Goal: Task Accomplishment & Management: Use online tool/utility

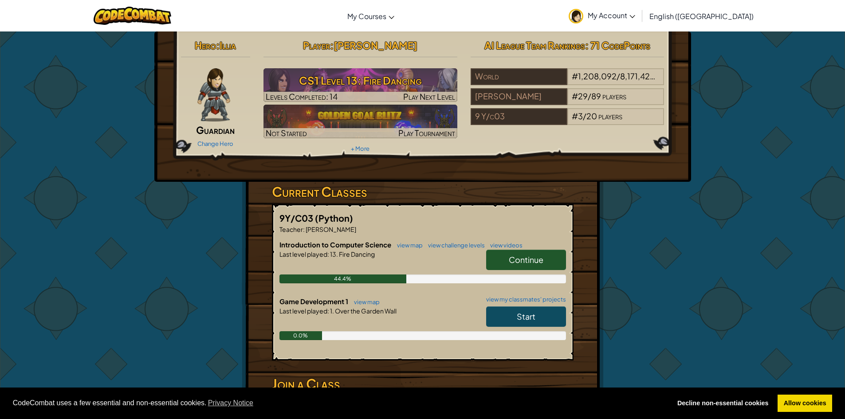
click at [527, 314] on span "Start" at bounding box center [525, 316] width 19 height 10
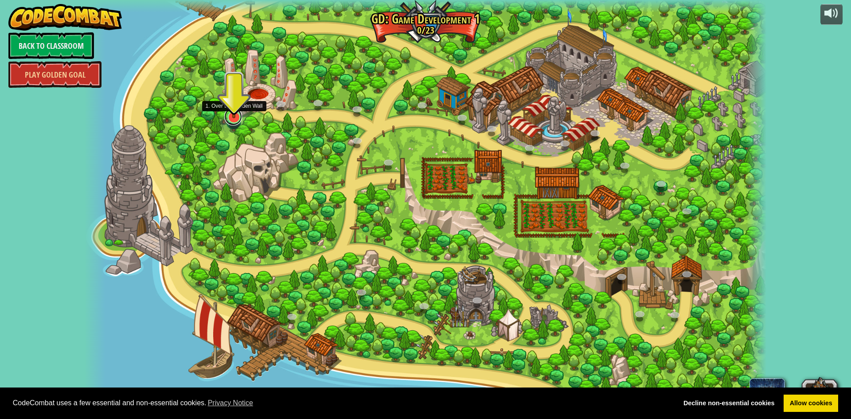
click at [238, 119] on link at bounding box center [233, 117] width 18 height 18
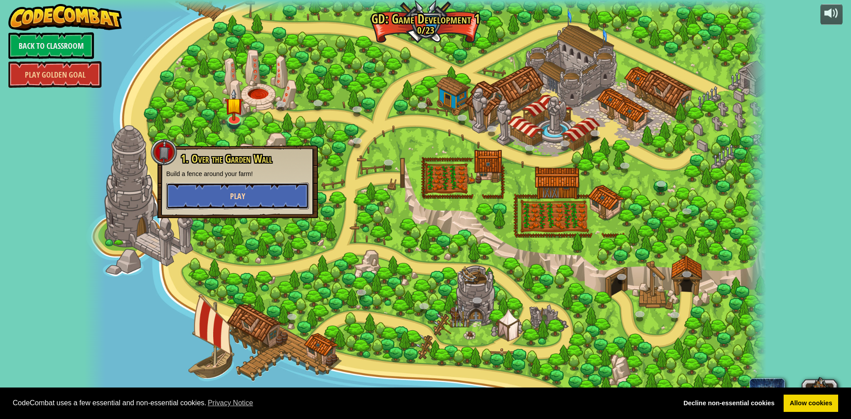
click at [197, 190] on button "Play" at bounding box center [237, 196] width 143 height 27
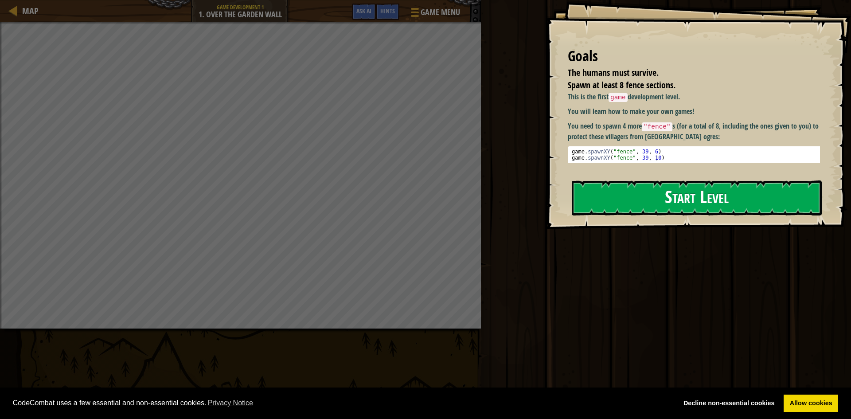
click at [690, 201] on button "Start Level" at bounding box center [697, 197] width 250 height 35
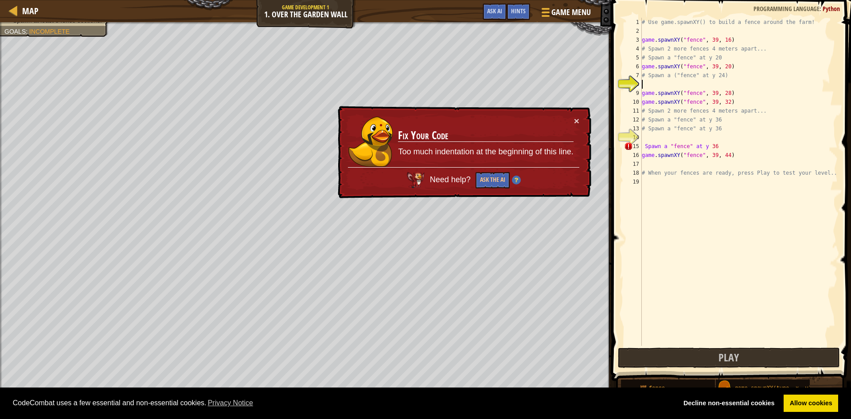
scroll to position [4, 0]
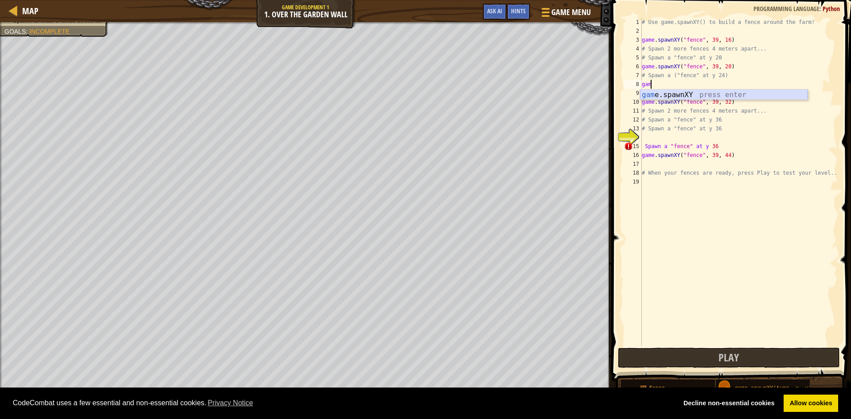
click at [707, 92] on div "gam e.spawnXY press enter" at bounding box center [724, 106] width 168 height 32
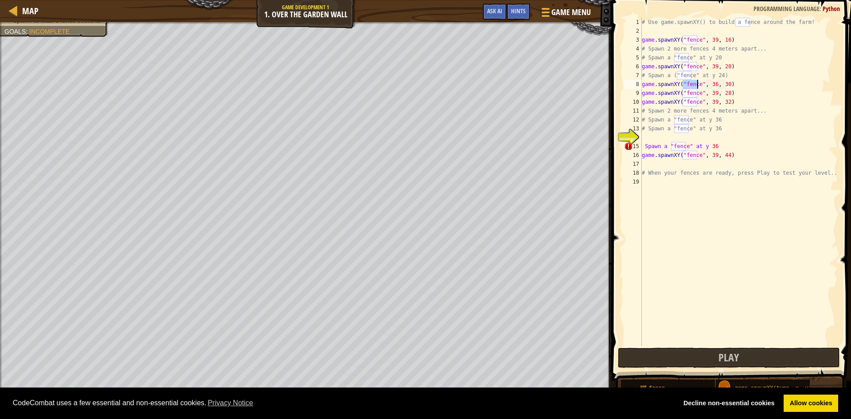
click at [724, 83] on div "# Use game.spawnXY() to build a fence around the farm! game . spawnXY ( "fence"…" at bounding box center [739, 191] width 198 height 346
drag, startPoint x: 724, startPoint y: 94, endPoint x: 707, endPoint y: 96, distance: 17.4
click at [707, 96] on div "# Use game.spawnXY() to build a fence around the farm! game . spawnXY ( "fence"…" at bounding box center [739, 191] width 198 height 346
click at [643, 118] on div "# Use game.spawnXY() to build a fence around the farm! game . spawnXY ( "fence"…" at bounding box center [739, 191] width 198 height 346
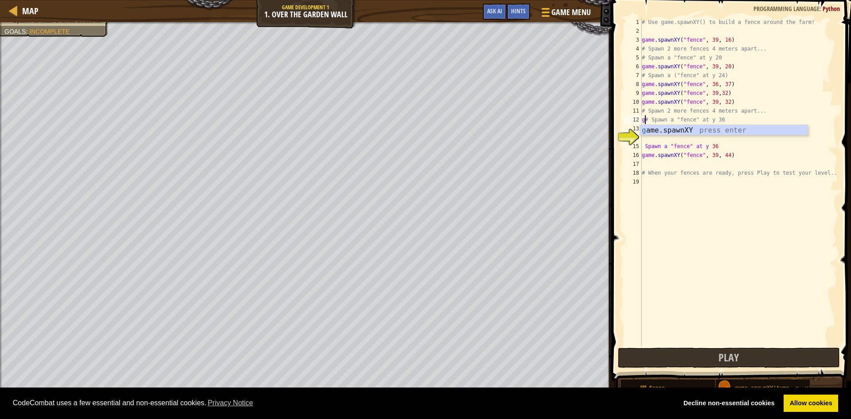
scroll to position [4, 0]
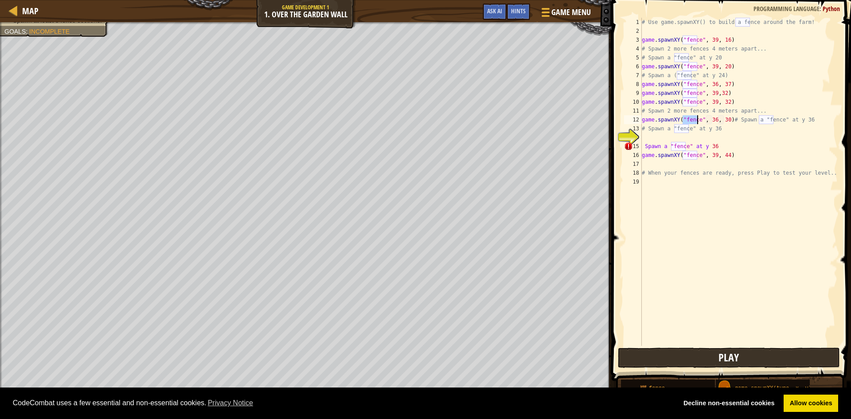
type textarea "game.spawnXY("fence", 36, 30)# Spawn a "fence" at y 36"
click at [673, 358] on button "Play" at bounding box center [729, 358] width 222 height 20
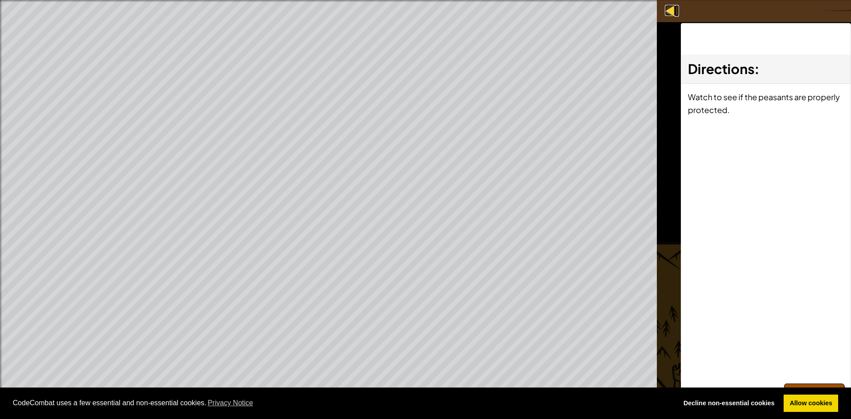
click at [665, 5] on div at bounding box center [670, 10] width 11 height 11
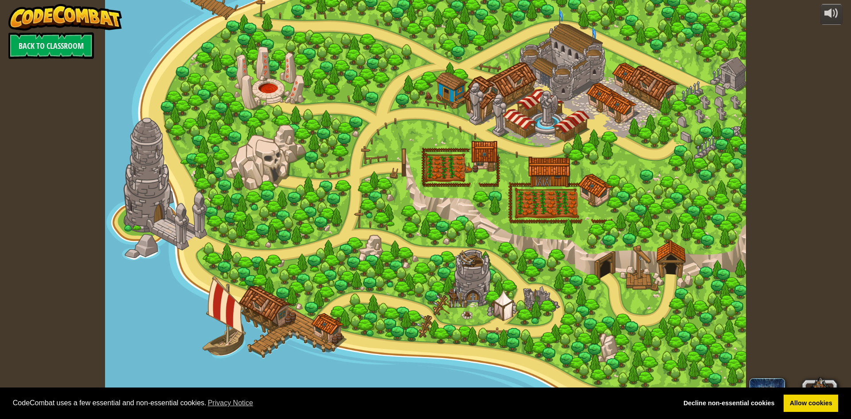
drag, startPoint x: 330, startPoint y: 131, endPoint x: 305, endPoint y: 117, distance: 28.4
click at [330, 131] on div at bounding box center [425, 209] width 641 height 419
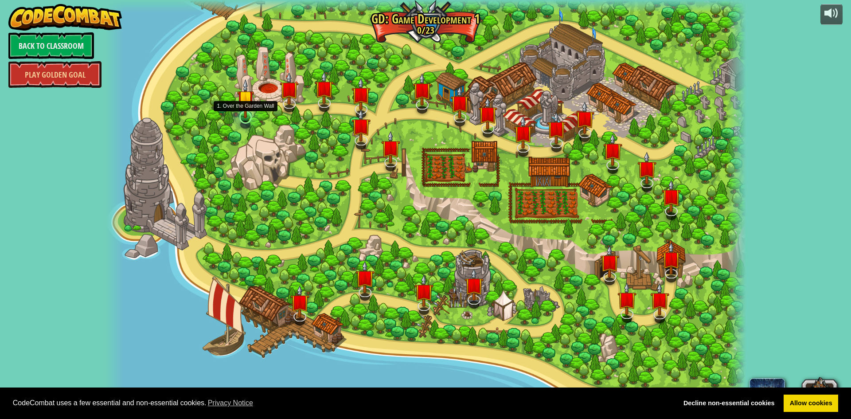
click at [247, 112] on img at bounding box center [245, 98] width 17 height 39
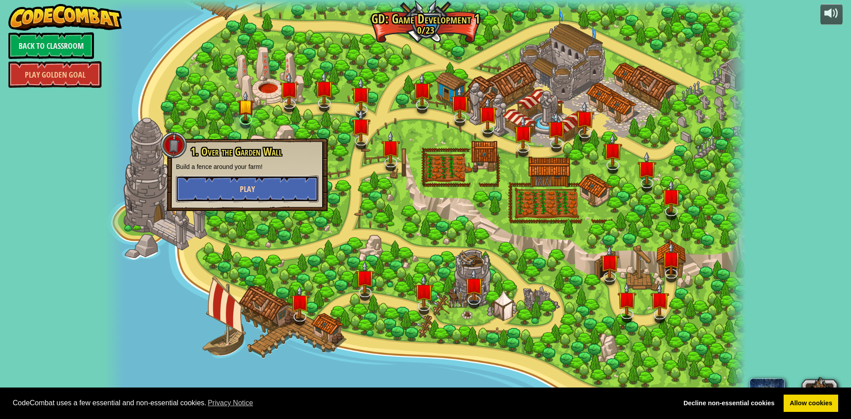
click at [272, 184] on button "Play" at bounding box center [247, 189] width 143 height 27
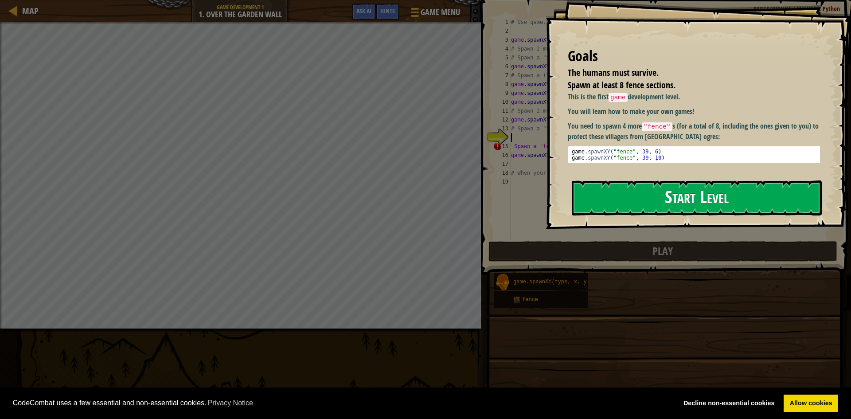
click at [764, 199] on button "Start Level" at bounding box center [697, 197] width 250 height 35
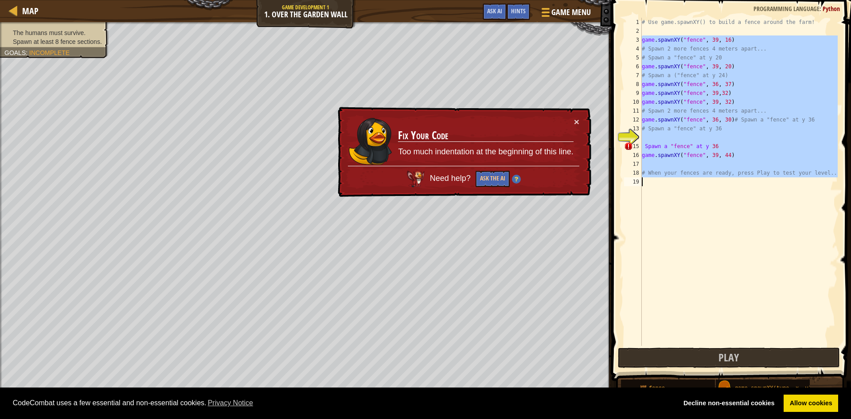
drag, startPoint x: 640, startPoint y: 38, endPoint x: 747, endPoint y: 277, distance: 261.9
click at [737, 285] on div "1 2 3 4 5 6 7 8 9 10 11 12 13 14 15 16 17 18 19 # Use game.spawnXY() to build a…" at bounding box center [729, 182] width 215 height 328
type textarea "# When your fences are ready, press Play to test your level.."
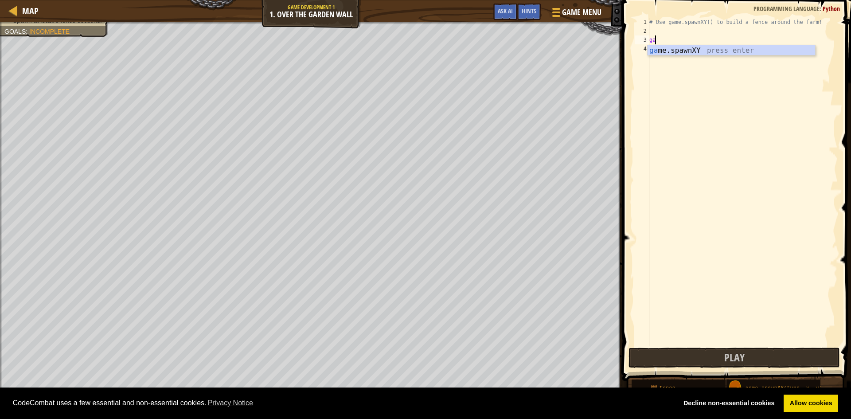
scroll to position [4, 0]
click at [710, 53] on div "gam e.spawnXY press enter" at bounding box center [732, 61] width 168 height 32
click at [720, 41] on div "# Use game.spawnXY() to build a fence around the farm! game . spawnXY ( "fence"…" at bounding box center [743, 191] width 190 height 346
click at [731, 41] on div "# Use game.spawnXY() to build a fence around the farm! game . spawnXY ( "fence"…" at bounding box center [743, 191] width 190 height 346
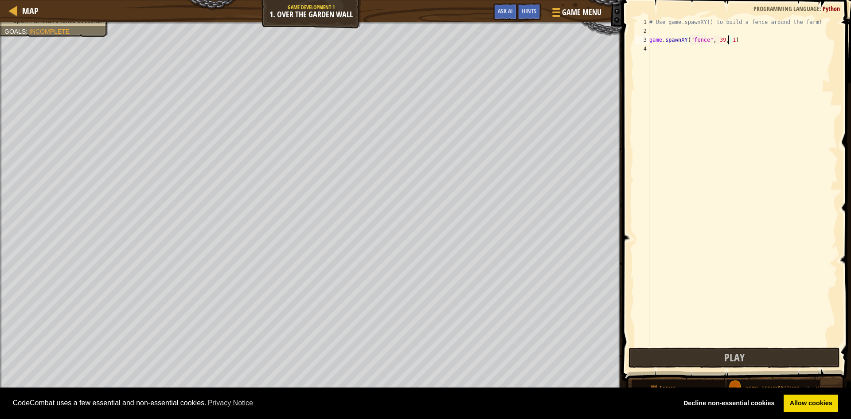
type textarea "game.spawnXY("fence", 39, 16)"
click at [653, 48] on div "# Use game.spawnXY() to build a fence around the farm! game . spawnXY ( "fence"…" at bounding box center [743, 191] width 190 height 346
type textarea "# Spawn 2more fence 4 metre apart.."
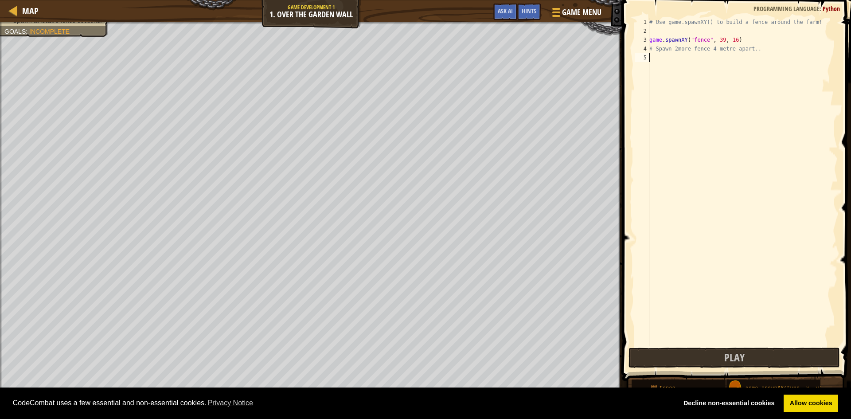
click at [653, 56] on div "# Use game.spawnXY() to build a fence around the farm! game . spawnXY ( "fence"…" at bounding box center [743, 191] width 190 height 346
click at [692, 58] on div "# Use game.spawnXY() to build a fence around the farm! game . spawnXY ( "fence"…" at bounding box center [743, 191] width 190 height 346
click at [711, 57] on div "# Use game.spawnXY() to build a fence around the farm! game . spawnXY ( "fence"…" at bounding box center [743, 191] width 190 height 346
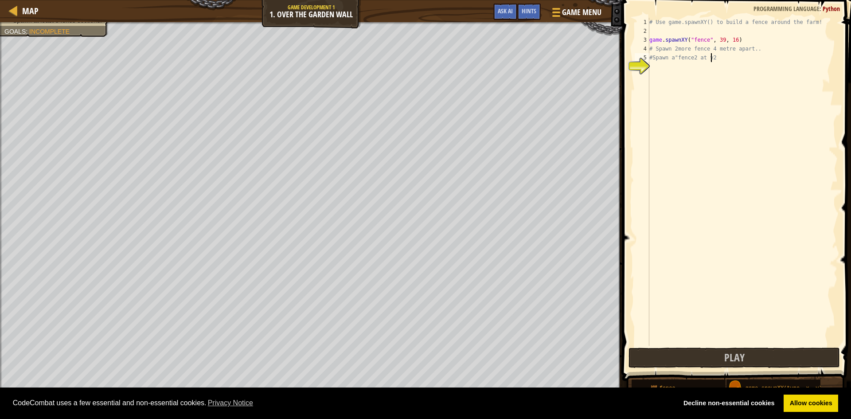
scroll to position [4, 4]
type textarea "#Spawn a"fence2 at y 25"
drag, startPoint x: 651, startPoint y: 57, endPoint x: 724, endPoint y: 59, distance: 73.2
click at [724, 59] on div "# Use game.spawnXY() to build a fence around the farm! game . spawnXY ( "fence"…" at bounding box center [743, 191] width 190 height 346
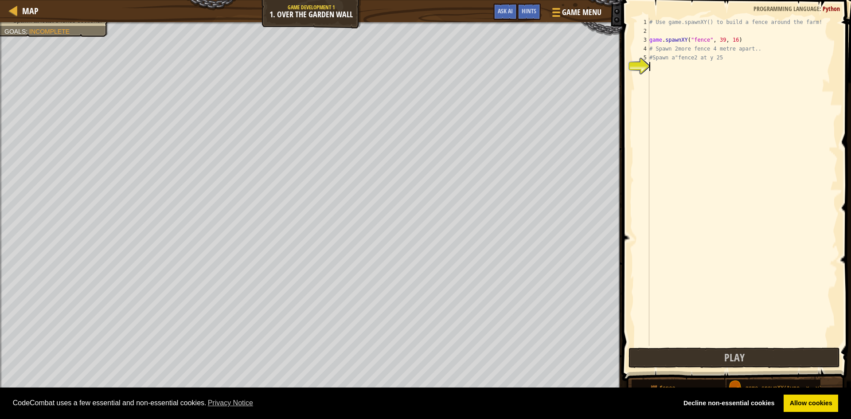
click at [656, 70] on div "# Use game.spawnXY() to build a fence around the farm! game . spawnXY ( "fence"…" at bounding box center [743, 191] width 190 height 346
type textarea "#Spawn a"fence2 at y 28"
click at [661, 77] on div "# Use game.spawnXY() to build a fence around the farm! game . spawnXY ( "fence"…" at bounding box center [743, 191] width 190 height 346
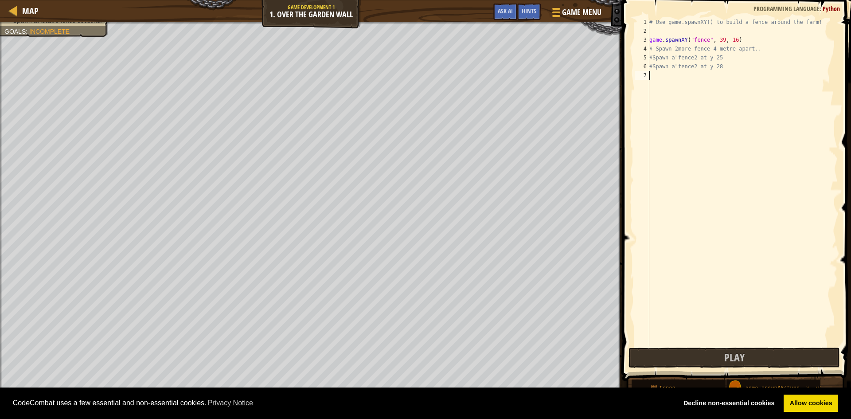
scroll to position [4, 0]
click at [676, 87] on div "g ame.spawnXY press enter" at bounding box center [732, 97] width 168 height 32
drag, startPoint x: 732, startPoint y: 76, endPoint x: 725, endPoint y: 78, distance: 7.4
click at [725, 78] on div "# Use game.spawnXY() to build a fence around the farm! game . spawnXY ( "fence"…" at bounding box center [743, 191] width 190 height 346
type textarea "game.spawnXY("fence", 36, 27)"
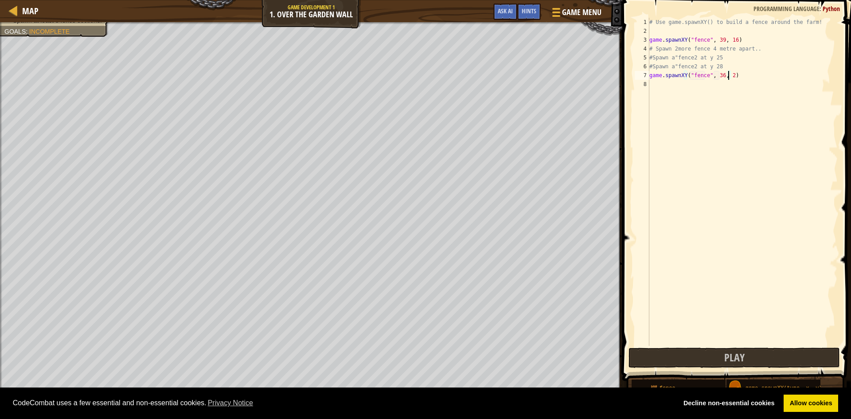
scroll to position [4, 7]
click at [668, 87] on div "# Use game.spawnXY() to build a fence around the farm! game . spawnXY ( "fence"…" at bounding box center [743, 191] width 190 height 346
click at [673, 96] on div "g ame.spawnXY press enter" at bounding box center [732, 106] width 168 height 32
click at [720, 85] on div "# Use game.spawnXY() to build a fence around the farm! game . spawnXY ( "fence"…" at bounding box center [743, 191] width 190 height 346
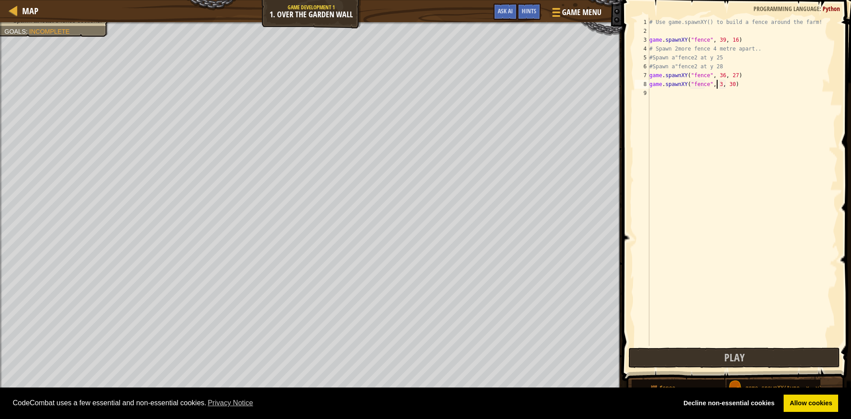
scroll to position [4, 6]
click at [730, 83] on div "# Use game.spawnXY() to build a fence around the farm! game . spawnXY ( "fence"…" at bounding box center [743, 191] width 190 height 346
type textarea "game.spawnXY("fence", 39, 765432)"
click at [657, 93] on div "# Use game.spawnXY() to build a fence around the farm! game . spawnXY ( "fence"…" at bounding box center [743, 191] width 190 height 346
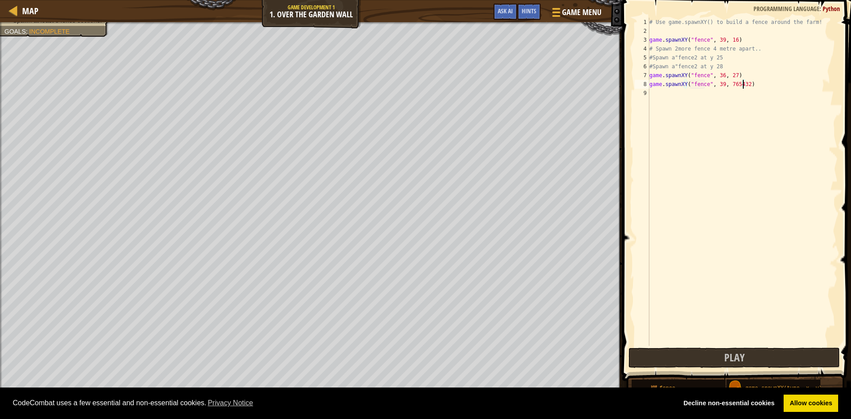
scroll to position [4, 0]
click at [666, 103] on div "ga me.spawnXY press enter" at bounding box center [734, 114] width 168 height 32
click at [720, 90] on div "# Use game.spawnXY() to build a fence around the farm! game . spawnXY ( "fence"…" at bounding box center [744, 191] width 188 height 346
click at [722, 95] on div "# Use game.spawnXY() to build a fence around the farm! game . spawnXY ( "fence"…" at bounding box center [744, 191] width 188 height 346
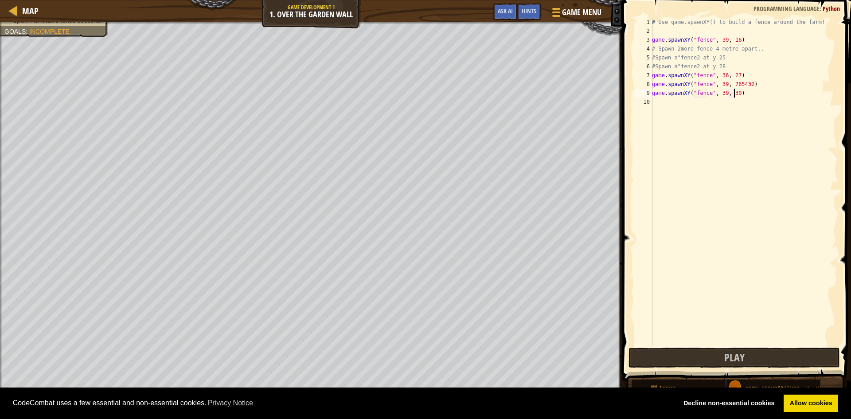
click at [734, 94] on div "# Use game.spawnXY() to build a fence around the farm! game . spawnXY ( "fence"…" at bounding box center [744, 191] width 188 height 346
type textarea "game.spawnXY("fence", 39, 32)"
click at [656, 108] on div "# Use game.spawnXY() to build a fence around the farm! game . spawnXY ( "fence"…" at bounding box center [744, 191] width 188 height 346
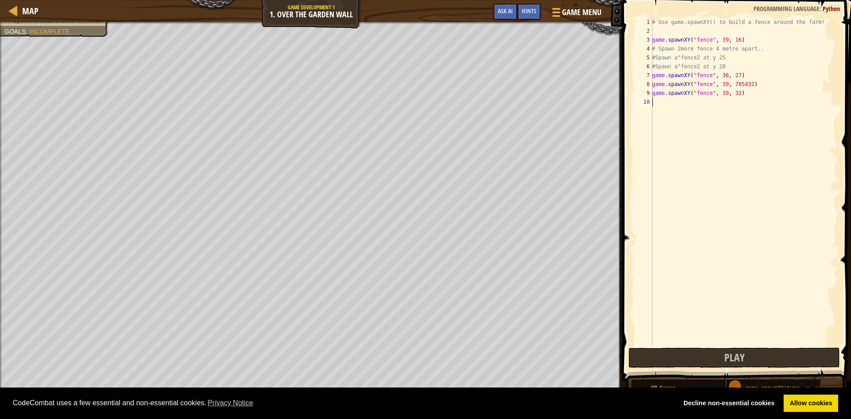
type textarea "s"
type textarea "#spawn 2 mare fences 4 metre apart"
click at [658, 120] on div "# Use game.spawnXY() to build a fence around the farm! game . spawnXY ( "fence"…" at bounding box center [744, 191] width 188 height 346
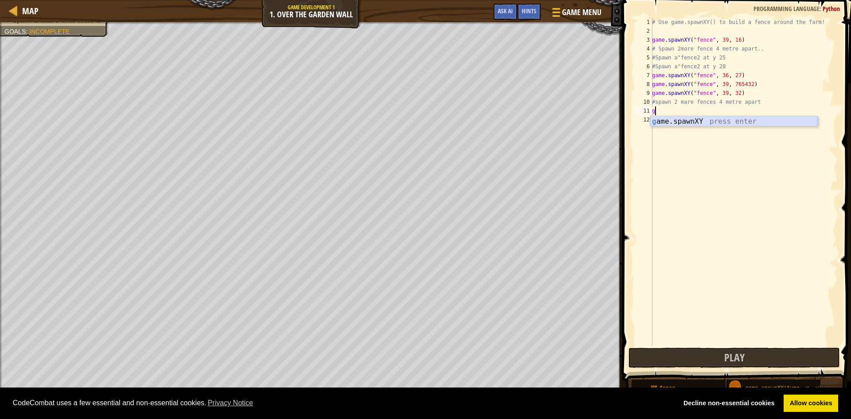
click at [742, 118] on div "g ame.spawnXY press enter" at bounding box center [734, 132] width 168 height 32
click at [723, 112] on div "# Use game.spawnXY() to build a fence around the farm! game . spawnXY ( "fence"…" at bounding box center [744, 191] width 188 height 346
click at [735, 108] on div "# Use game.spawnXY() to build a fence around the farm! game . spawnXY ( "fence"…" at bounding box center [744, 191] width 188 height 346
type textarea "game.spawnXY("fence", 33, 36)"
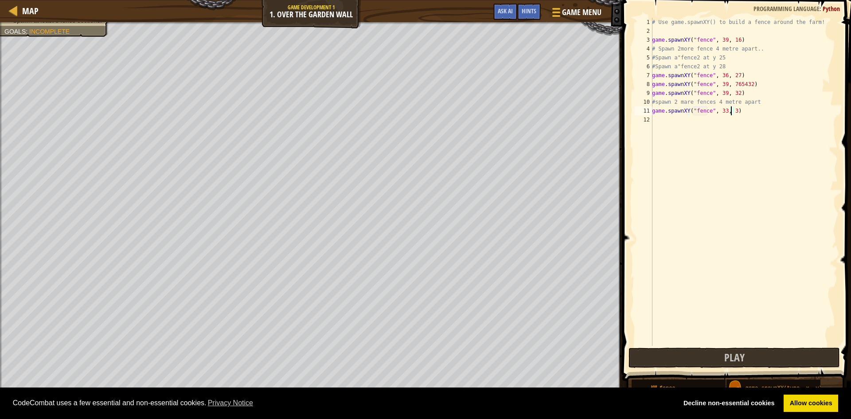
scroll to position [4, 7]
click at [664, 124] on div "# Use game.spawnXY() to build a fence around the farm! game . spawnXY ( "fence"…" at bounding box center [744, 191] width 188 height 346
click at [673, 132] on div "g ame.spawnXY press enter" at bounding box center [734, 141] width 168 height 32
click at [722, 122] on div "# Use game.spawnXY() to build a fence around the farm! game . spawnXY ( "fence"…" at bounding box center [744, 191] width 188 height 346
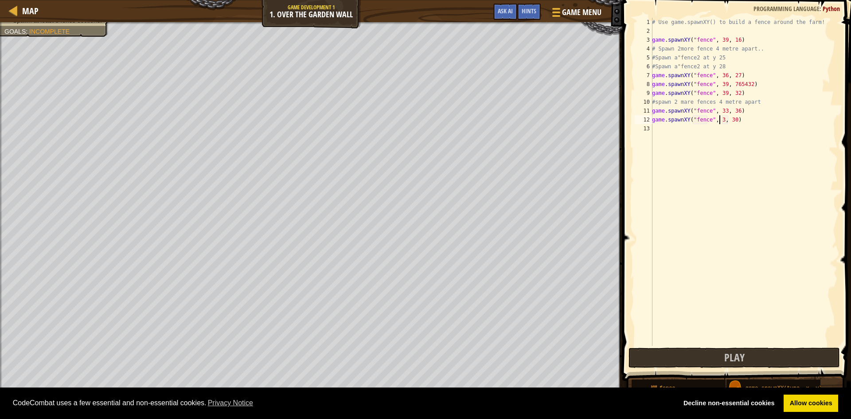
scroll to position [4, 6]
click at [731, 121] on div "# Use game.spawnXY() to build a fence around the farm! game . spawnXY ( "fence"…" at bounding box center [744, 191] width 188 height 346
click at [732, 121] on div "# Use game.spawnXY() to build a fence around the farm! game . spawnXY ( "fence"…" at bounding box center [744, 191] width 188 height 346
click at [734, 118] on div "# Use game.spawnXY() to build a fence around the farm! game . spawnXY ( "fence"…" at bounding box center [744, 191] width 188 height 346
type textarea "game.spawnXY("fence", 36, 78)"
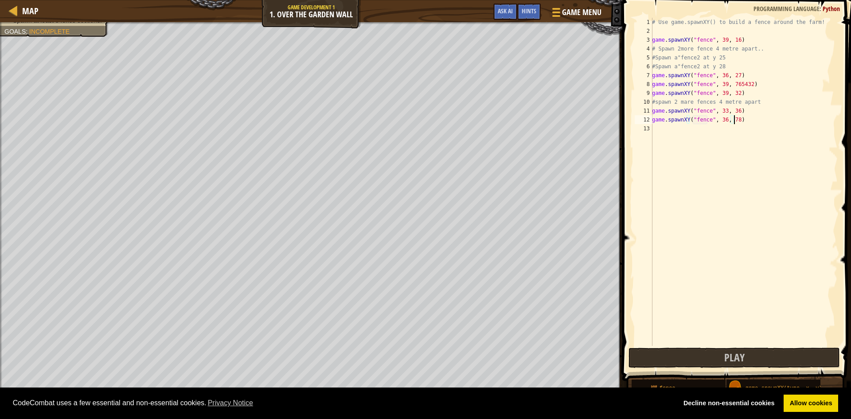
scroll to position [4, 7]
click at [700, 139] on div "# Use game.spawnXY() to build a fence around the farm! game . spawnXY ( "fence"…" at bounding box center [744, 191] width 188 height 346
click at [704, 135] on div "g ame.spawnXY press enter" at bounding box center [734, 150] width 168 height 32
click at [722, 130] on div "# Use game.spawnXY() to build a fence around the farm! game . spawnXY ( "fence"…" at bounding box center [744, 191] width 188 height 346
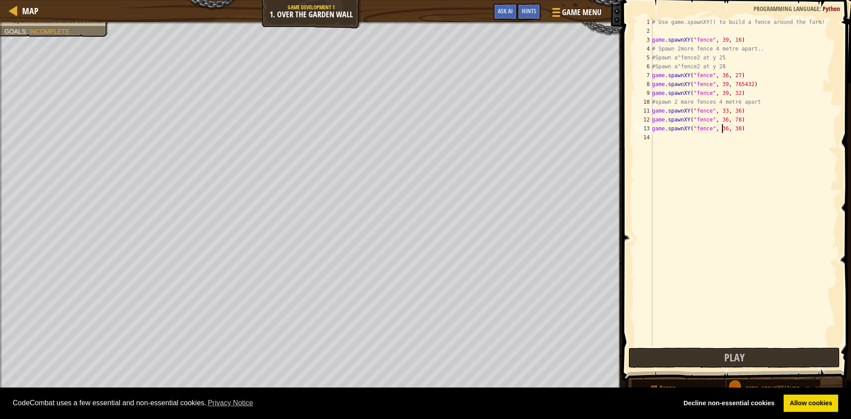
click at [735, 129] on div "# Use game.spawnXY() to build a fence around the farm! game . spawnXY ( "fence"…" at bounding box center [744, 191] width 188 height 346
type textarea "game.spawnXY("fence", 36, 9234)"
click at [743, 356] on span "Play" at bounding box center [734, 357] width 20 height 14
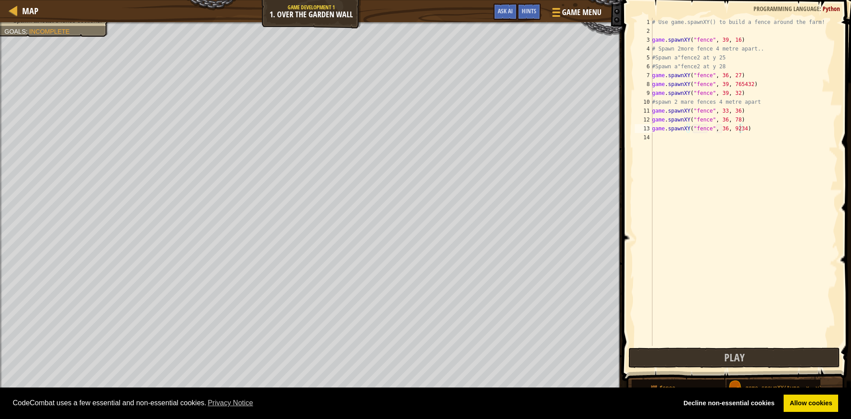
click at [671, 141] on div "# Use game.spawnXY() to build a fence around the farm! game . spawnXY ( "fence"…" at bounding box center [744, 191] width 188 height 346
type textarea "g"
click at [674, 155] on div "# Use game.spawnXY() to build a fence around the farm! game . spawnXY ( "fence"…" at bounding box center [744, 191] width 188 height 346
click at [665, 144] on div "# Use game.spawnXY() to build a fence around the farm! game . spawnXY ( "fence"…" at bounding box center [744, 191] width 188 height 346
click at [662, 137] on div "# Use game.spawnXY() to build a fence around the farm! game . spawnXY ( "fence"…" at bounding box center [744, 191] width 188 height 346
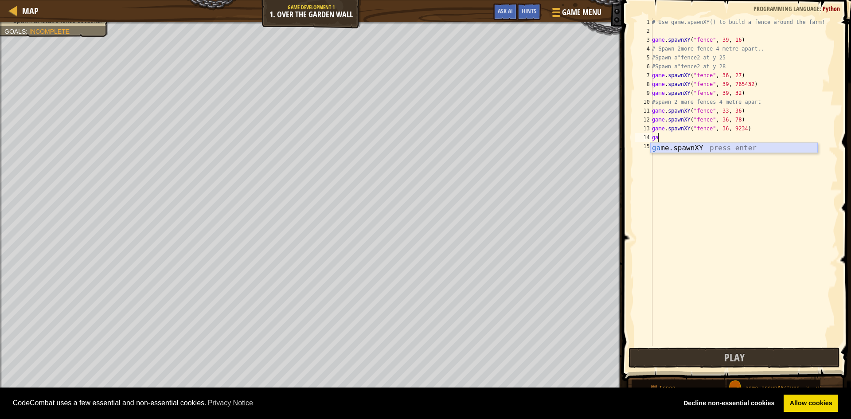
click at [680, 147] on div "ga me.spawnXY press enter" at bounding box center [734, 159] width 168 height 32
click at [722, 139] on div "# Use game.spawnXY() to build a fence around the farm! game . spawnXY ( "fence"…" at bounding box center [744, 191] width 188 height 346
click at [734, 138] on div "# Use game.spawnXY() to build a fence around the farm! game . spawnXY ( "fence"…" at bounding box center [744, 191] width 188 height 346
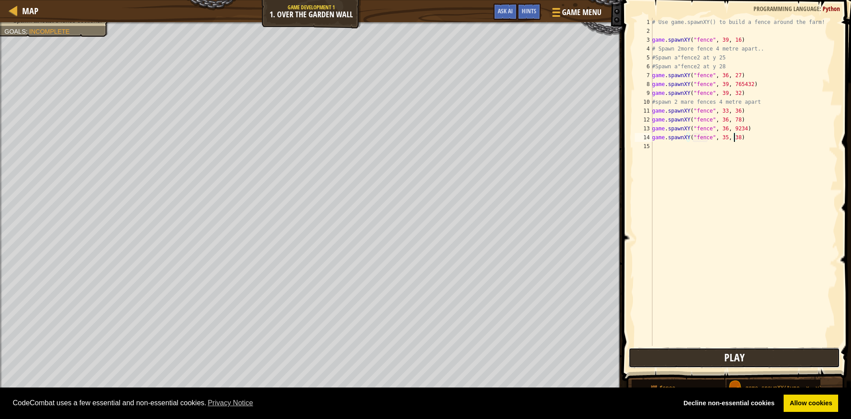
click at [692, 364] on button "Play" at bounding box center [734, 358] width 211 height 20
click at [722, 138] on div "# Use game.spawnXY() to build a fence around the farm! game . spawnXY ( "fence"…" at bounding box center [744, 191] width 188 height 346
click at [733, 138] on div "# Use game.spawnXY() to build a fence around the farm! game . spawnXY ( "fence"…" at bounding box center [744, 191] width 188 height 346
type textarea "game.spawnXY("fence", 39, 45)"
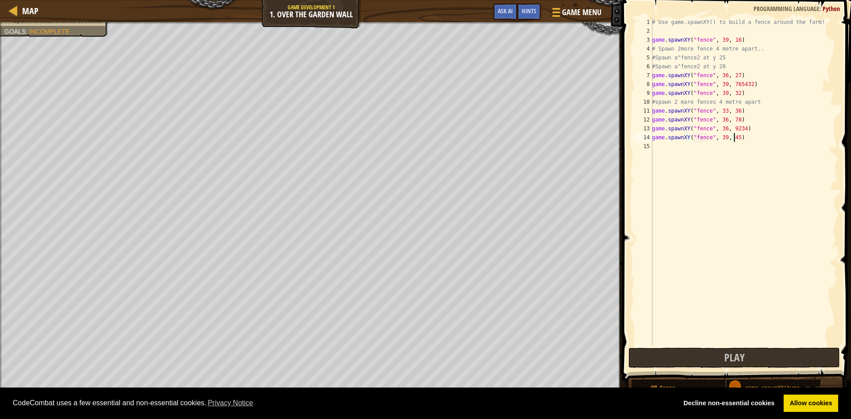
scroll to position [4, 7]
click at [666, 148] on div "# Use game.spawnXY() to build a fence around the farm! game . spawnXY ( "fence"…" at bounding box center [744, 191] width 188 height 346
click at [670, 158] on div "g ame.spawnXY press enter" at bounding box center [734, 168] width 168 height 32
click at [720, 145] on div "# Use game.spawnXY() to build a fence around the farm! game . spawnXY ( "fence"…" at bounding box center [744, 191] width 188 height 346
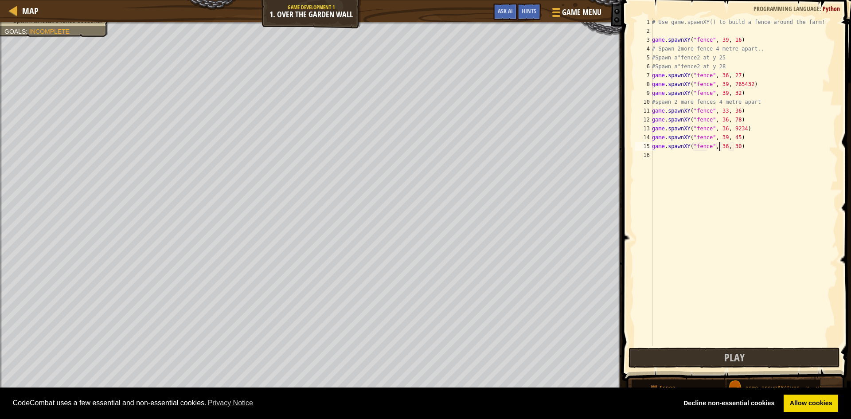
click at [723, 146] on div "# Use game.spawnXY() to build a fence around the farm! game . spawnXY ( "fence"…" at bounding box center [744, 191] width 188 height 346
click at [733, 148] on div "# Use game.spawnXY() to build a fence around the farm! game . spawnXY ( "fence"…" at bounding box center [744, 191] width 188 height 346
type textarea "game.spawnXY("fence", 39, 43)"
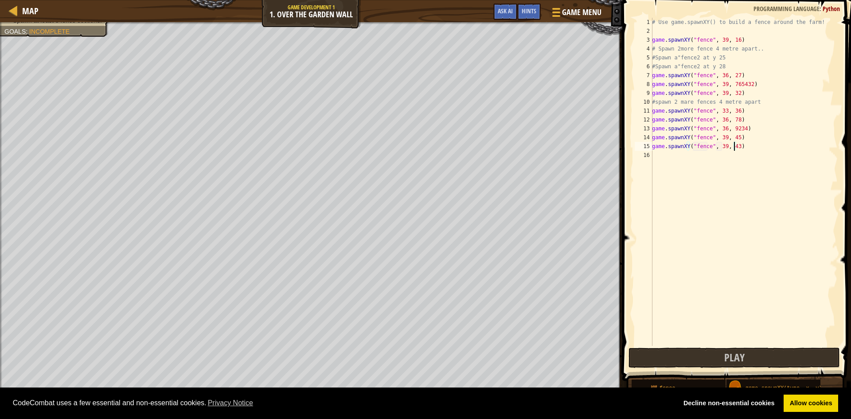
click at [758, 170] on div "# Use game.spawnXY() to build a fence around the farm! game . spawnXY ( "fence"…" at bounding box center [744, 191] width 188 height 346
click at [756, 168] on div "g ame.spawnXY press enter" at bounding box center [734, 176] width 168 height 32
click at [722, 157] on div "# Use game.spawnXY() to build a fence around the farm! game . spawnXY ( "fence"…" at bounding box center [744, 191] width 188 height 346
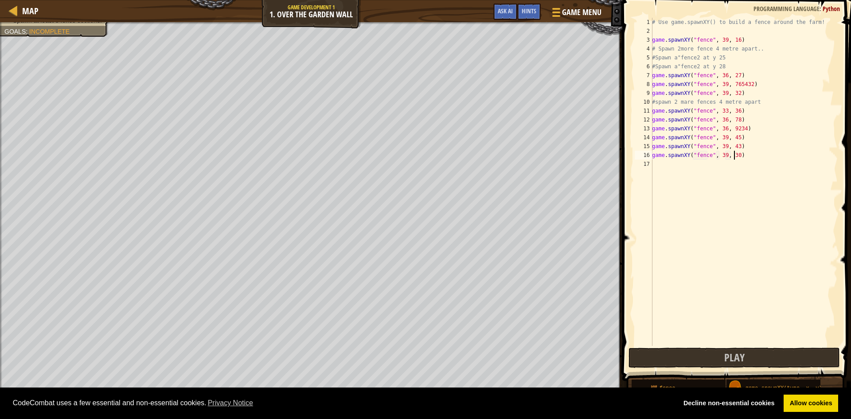
click at [734, 157] on div "# Use game.spawnXY() to build a fence around the farm! game . spawnXY ( "fence"…" at bounding box center [744, 191] width 188 height 346
type textarea "game.spawnXY("fence", 39, 45)"
click at [675, 170] on div "# Use game.spawnXY() to build a fence around the farm! game . spawnXY ( "fence"…" at bounding box center [744, 191] width 188 height 346
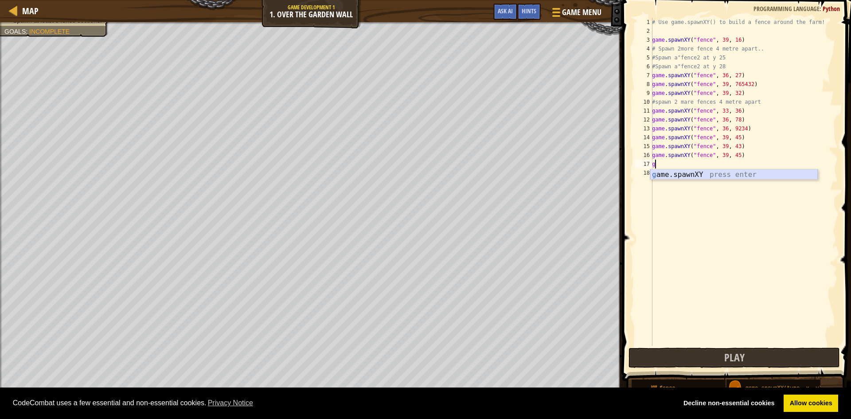
click at [764, 173] on div "g ame.spawnXY press enter" at bounding box center [734, 185] width 168 height 32
click at [723, 165] on div "# Use game.spawnXY() to build a fence around the farm! game . spawnXY ( "fence"…" at bounding box center [744, 191] width 188 height 346
click at [733, 165] on div "# Use game.spawnXY() to build a fence around the farm! game . spawnXY ( "fence"…" at bounding box center [744, 191] width 188 height 346
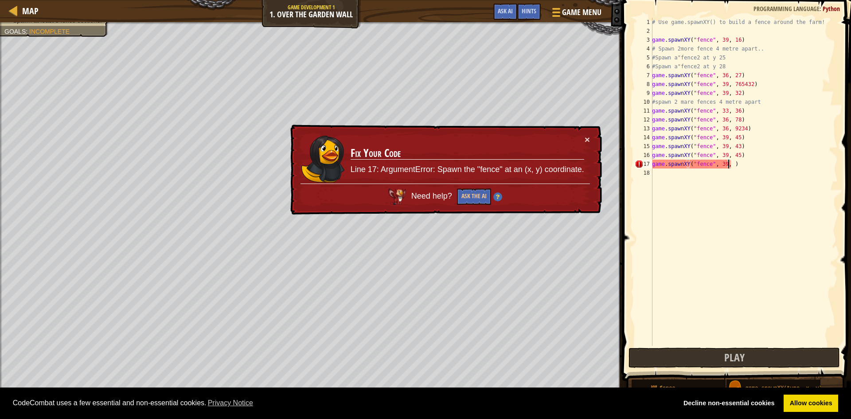
click at [583, 136] on td "Fix Your Code Line 17: ArgumentError: Spawn the "fence" at an (x, y) coordinate." at bounding box center [467, 159] width 235 height 50
click at [593, 135] on div "× Fix Your Code Line 17: ArgumentError: Spawn the "fence" at an (x, y) coordina…" at bounding box center [445, 170] width 314 height 92
click at [589, 138] on button "×" at bounding box center [588, 141] width 6 height 9
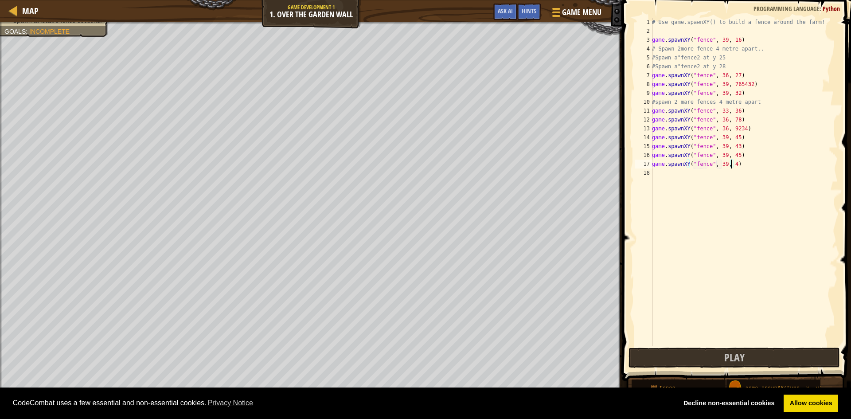
scroll to position [4, 7]
click at [655, 168] on div "# Use game.spawnXY() to build a fence around the farm! game . spawnXY ( "fence"…" at bounding box center [744, 191] width 188 height 346
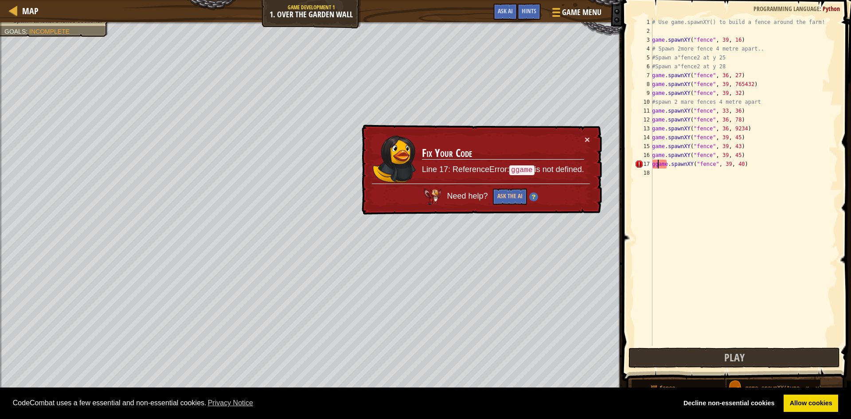
type textarea "game.spawnXY("fence", 39, 40)"
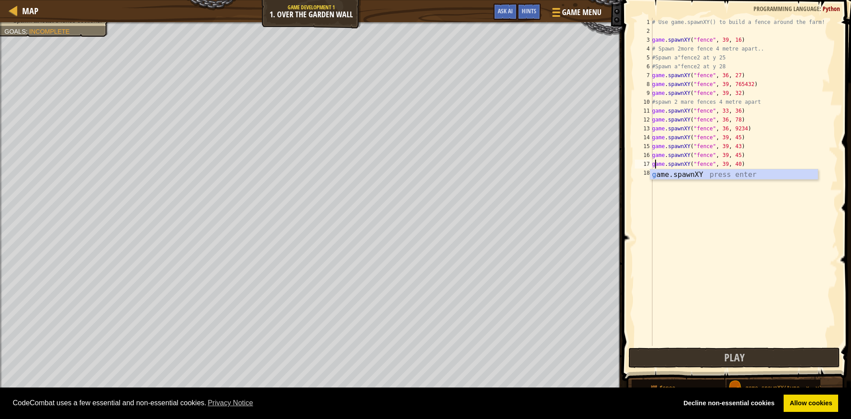
click at [659, 186] on div "# Use game.spawnXY() to build a fence around the farm! game . spawnXY ( "fence"…" at bounding box center [744, 191] width 188 height 346
click at [680, 179] on div "g ame.spawnXY press enter" at bounding box center [734, 194] width 168 height 32
click at [723, 174] on div "# Use game.spawnXY() to build a fence around the farm! game . spawnXY ( "fence"…" at bounding box center [744, 191] width 188 height 346
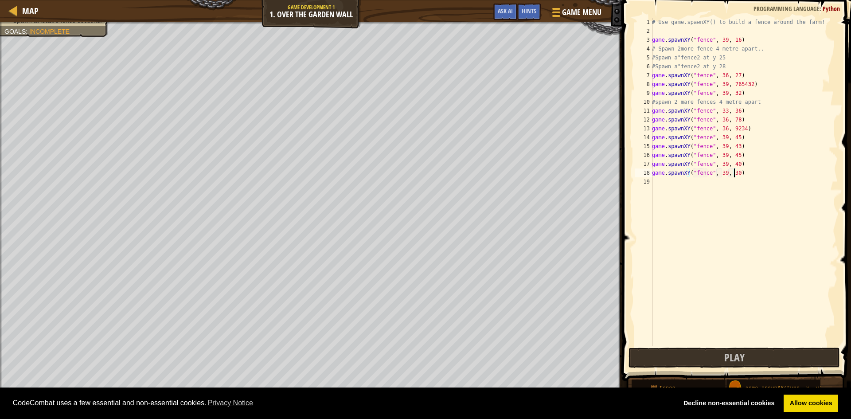
click at [735, 175] on div "# Use game.spawnXY() to build a fence around the farm! game . spawnXY ( "fence"…" at bounding box center [744, 191] width 188 height 346
type textarea "game.spawnXY("fence", 39, 40)"
click at [690, 362] on button "Play" at bounding box center [734, 358] width 211 height 20
click at [652, 184] on div "19" at bounding box center [644, 181] width 18 height 9
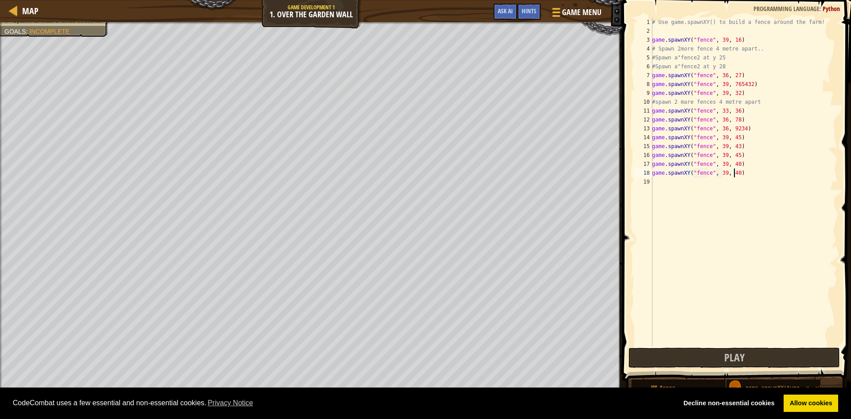
click at [656, 184] on div "# Use game.spawnXY() to build a fence around the farm! game . spawnXY ( "fence"…" at bounding box center [744, 191] width 188 height 346
click at [697, 196] on div "g ame.spawnXY press enter" at bounding box center [734, 203] width 168 height 32
click at [721, 184] on div "# Use game.spawnXY() to build a fence around the farm! game . spawnXY ( "fence"…" at bounding box center [744, 191] width 188 height 346
click at [721, 183] on div "# Use game.spawnXY() to build a fence around the farm! game . spawnXY ( "fence"…" at bounding box center [744, 191] width 188 height 346
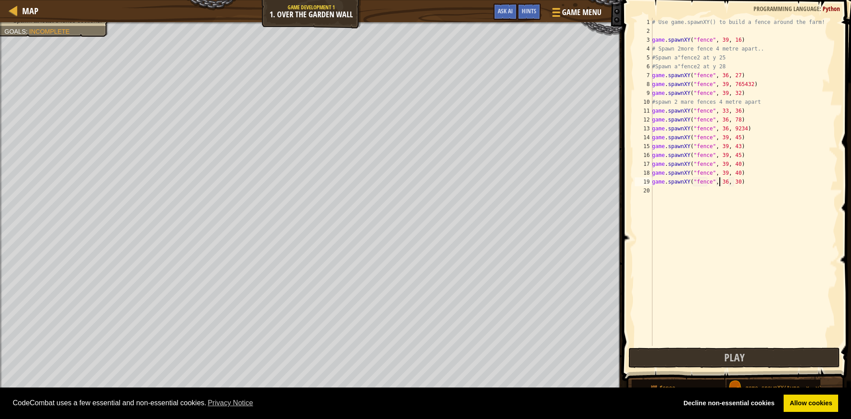
click at [722, 182] on div "# Use game.spawnXY() to build a fence around the farm! game . spawnXY ( "fence"…" at bounding box center [744, 191] width 188 height 346
click at [735, 184] on div "# Use game.spawnXY() to build a fence around the farm! game . spawnXY ( "fence"…" at bounding box center [744, 191] width 188 height 346
type textarea "game.spawnXY("fence", 41, 38)"
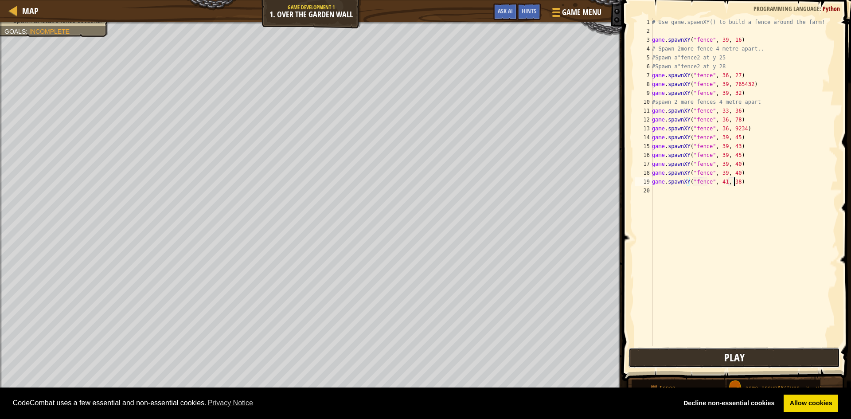
click at [661, 359] on button "Play" at bounding box center [734, 358] width 211 height 20
